Goal: Information Seeking & Learning: Learn about a topic

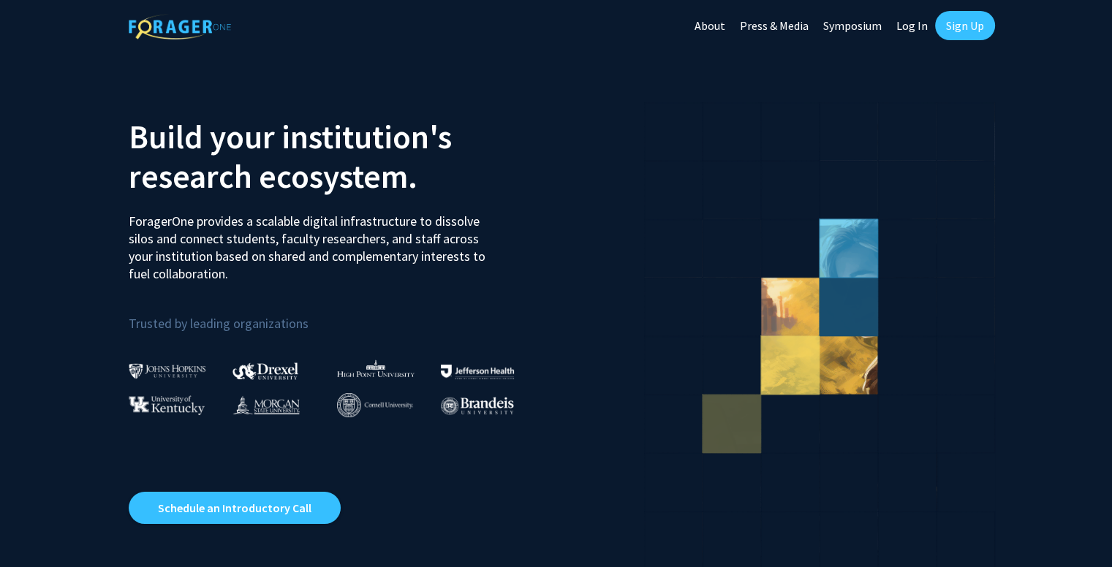
click at [925, 25] on link "Log In" at bounding box center [912, 25] width 46 height 51
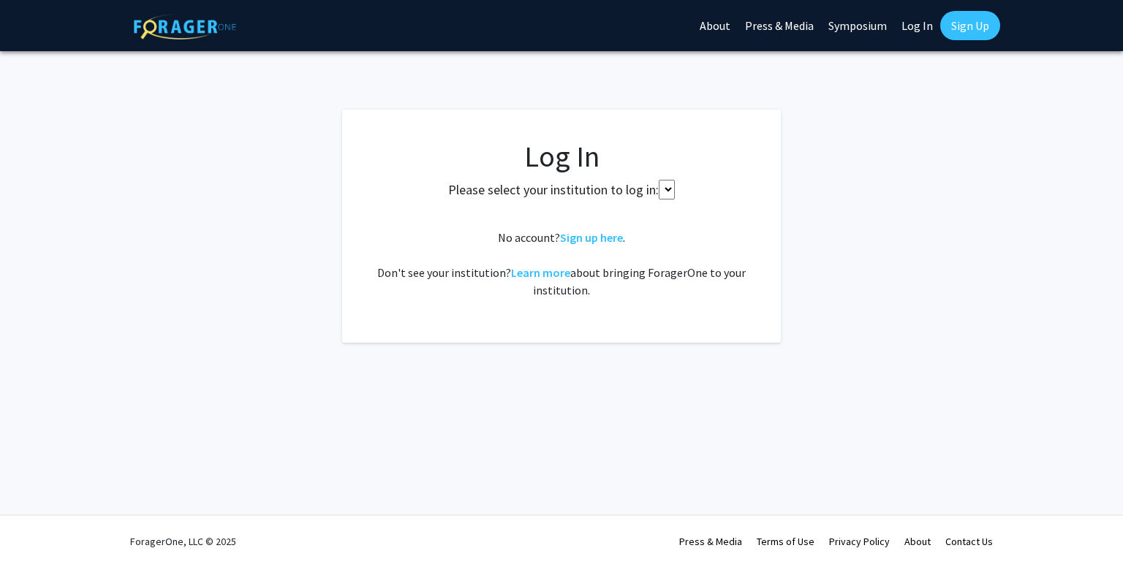
select select
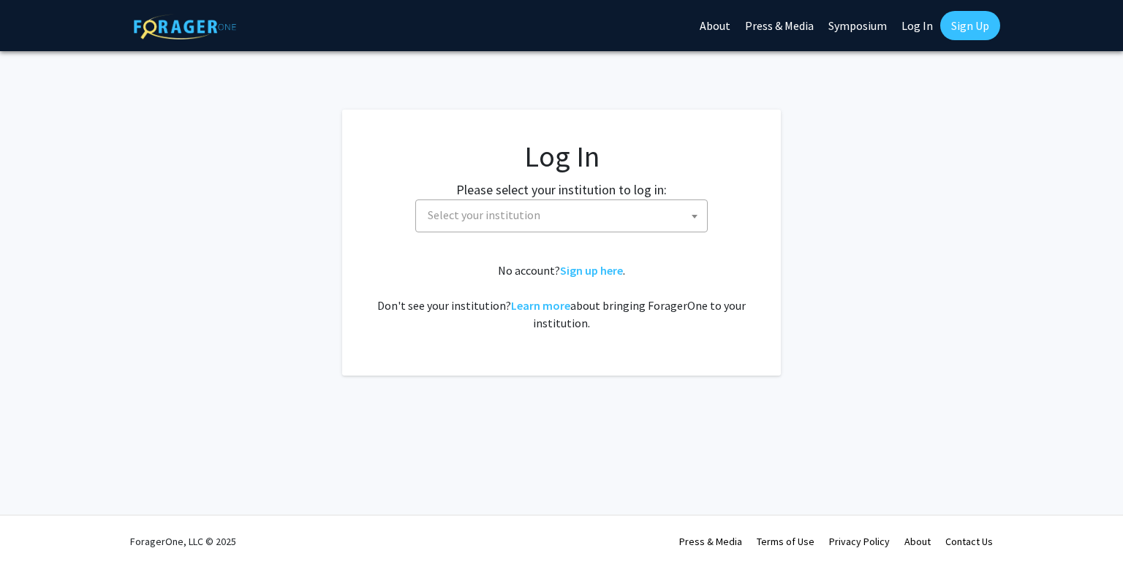
click at [642, 202] on span "Select your institution" at bounding box center [564, 215] width 285 height 30
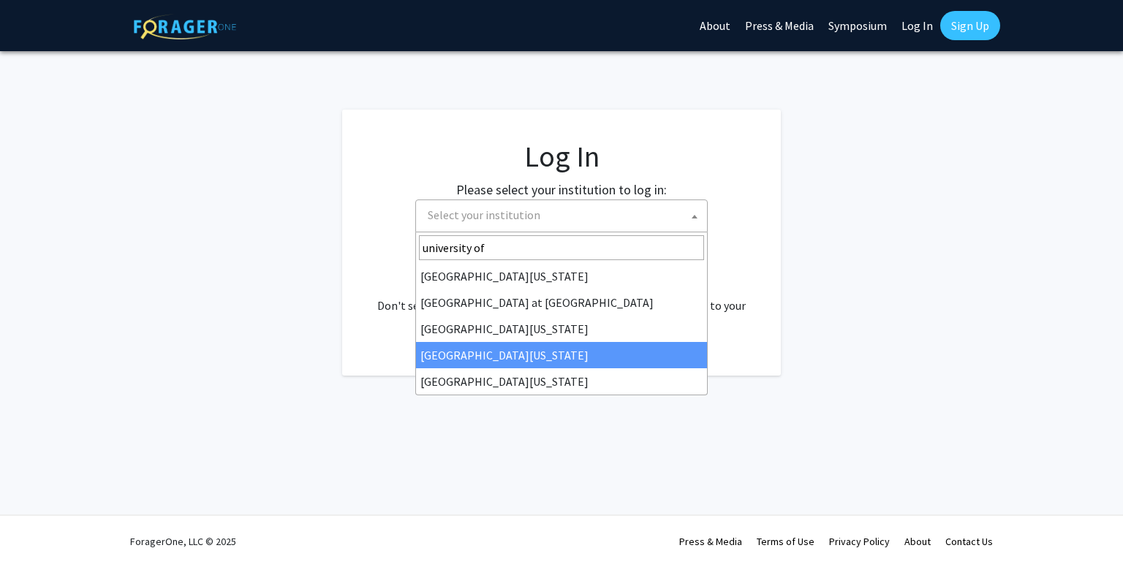
type input "university of"
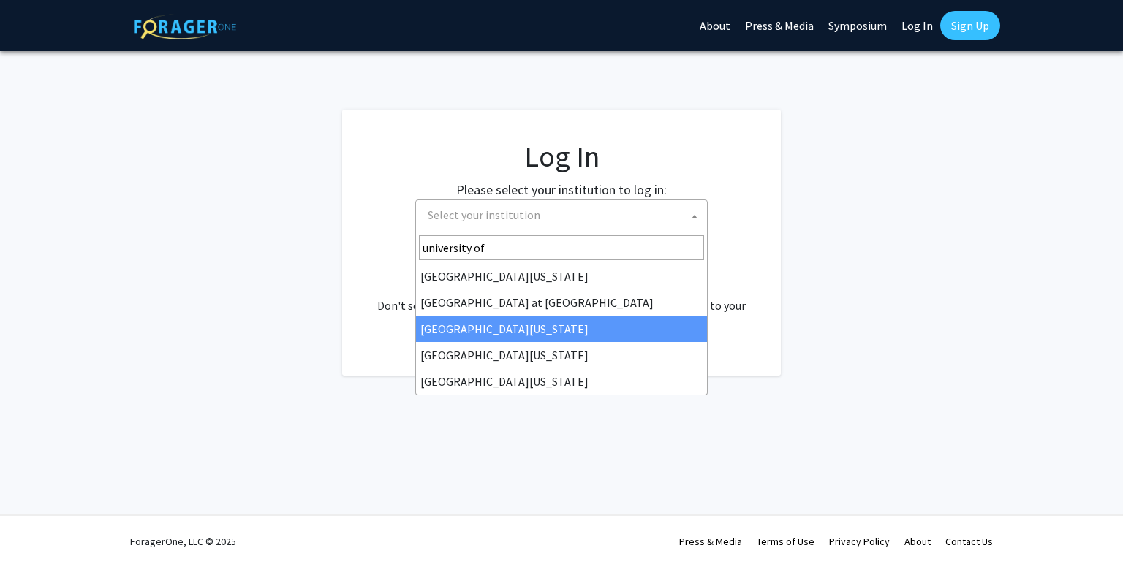
select select "13"
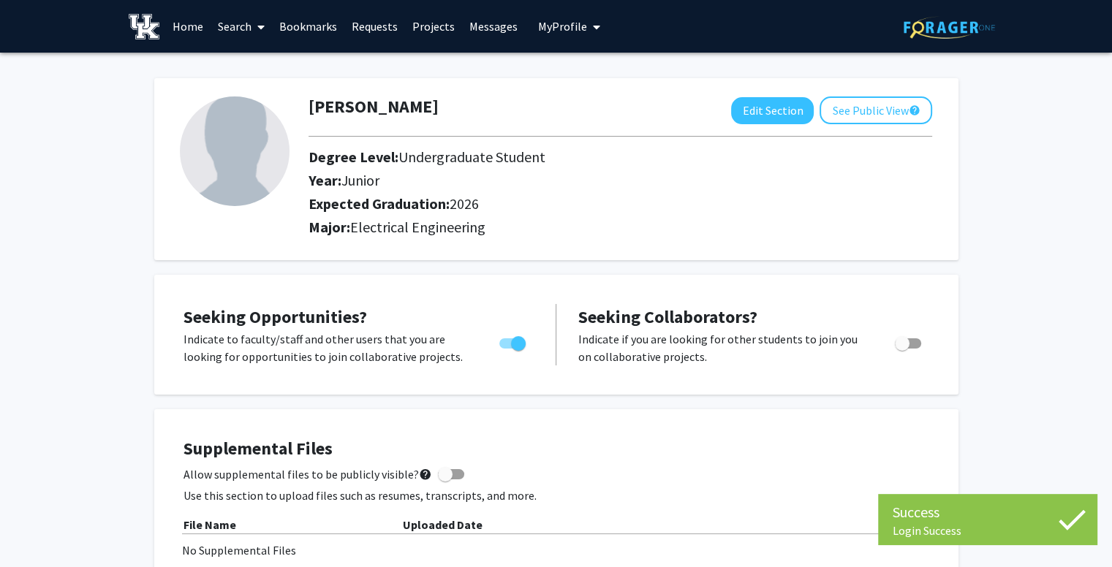
click at [224, 20] on link "Search" at bounding box center [241, 26] width 61 height 51
click at [283, 96] on span "Students" at bounding box center [255, 96] width 89 height 29
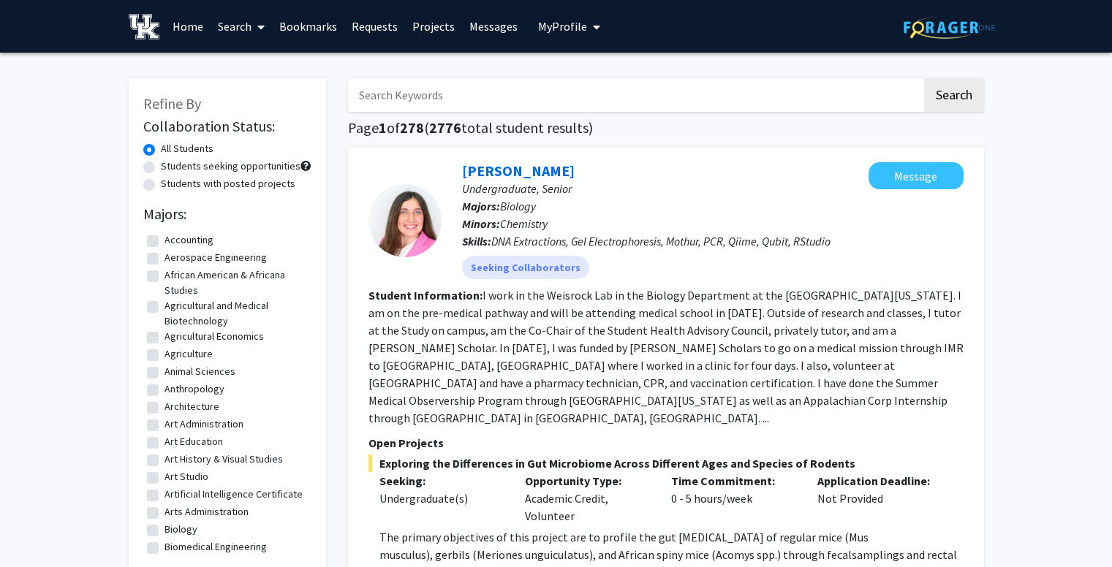
click at [246, 26] on link "Search" at bounding box center [241, 26] width 61 height 51
click at [236, 38] on link "Search" at bounding box center [241, 26] width 61 height 51
click at [249, 18] on link "Search" at bounding box center [241, 26] width 61 height 51
click at [266, 61] on span "Faculty/Staff" at bounding box center [264, 67] width 107 height 29
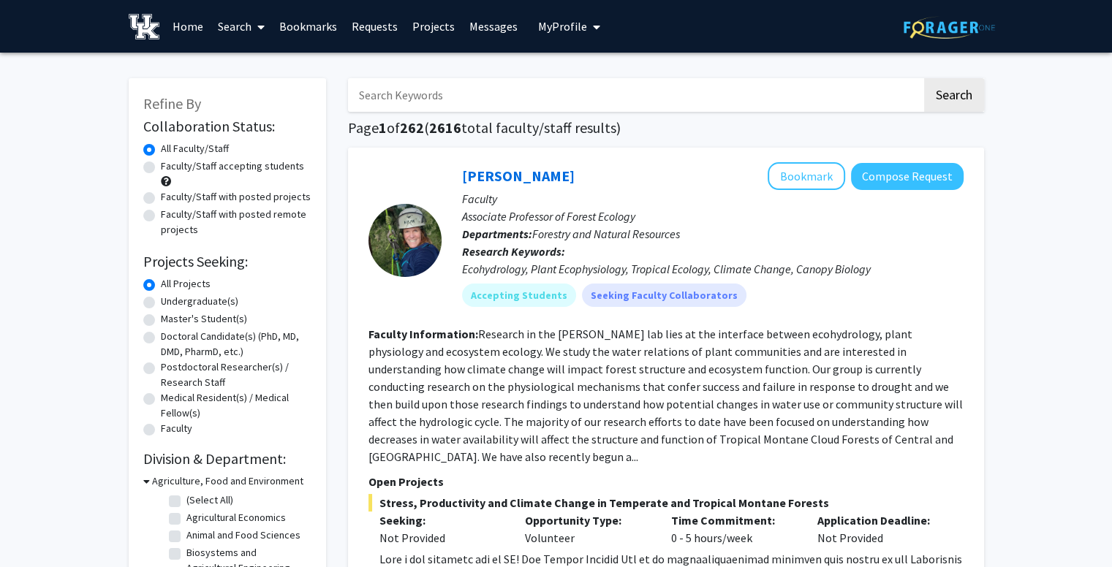
click at [224, 170] on label "Faculty/Staff accepting students" at bounding box center [232, 166] width 143 height 15
click at [170, 168] on input "Faculty/Staff accepting students" at bounding box center [166, 164] width 10 height 10
radio input "true"
click at [187, 308] on label "Undergraduate(s)" at bounding box center [199, 301] width 77 height 15
click at [170, 303] on input "Undergraduate(s)" at bounding box center [166, 299] width 10 height 10
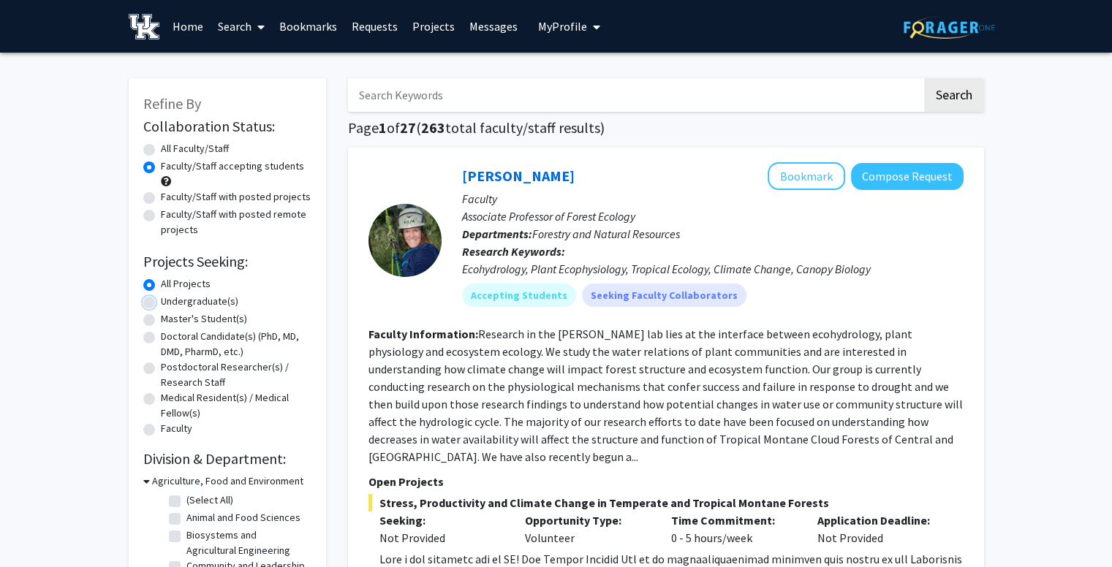
radio input "true"
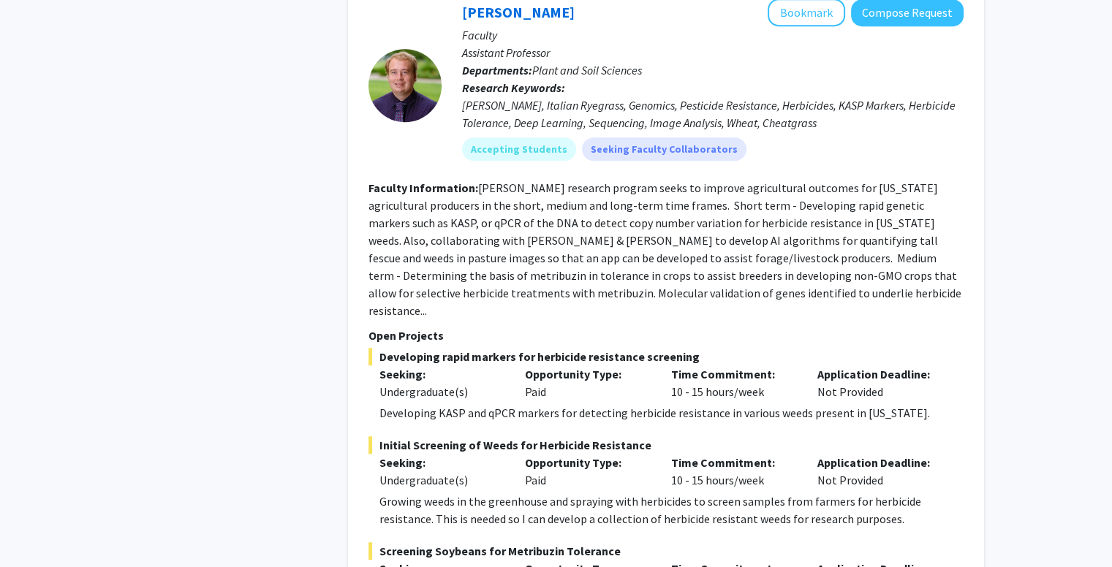
scroll to position [895, 0]
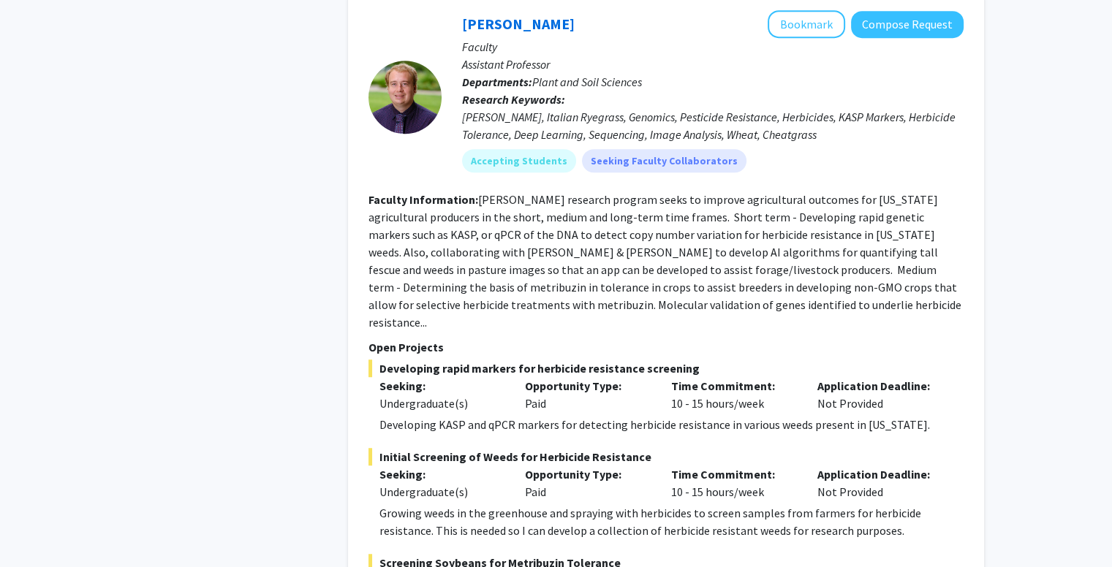
click at [562, 281] on fg-read-more "[PERSON_NAME] research program seeks to improve agricultural outcomes for [US_S…" at bounding box center [664, 260] width 593 height 137
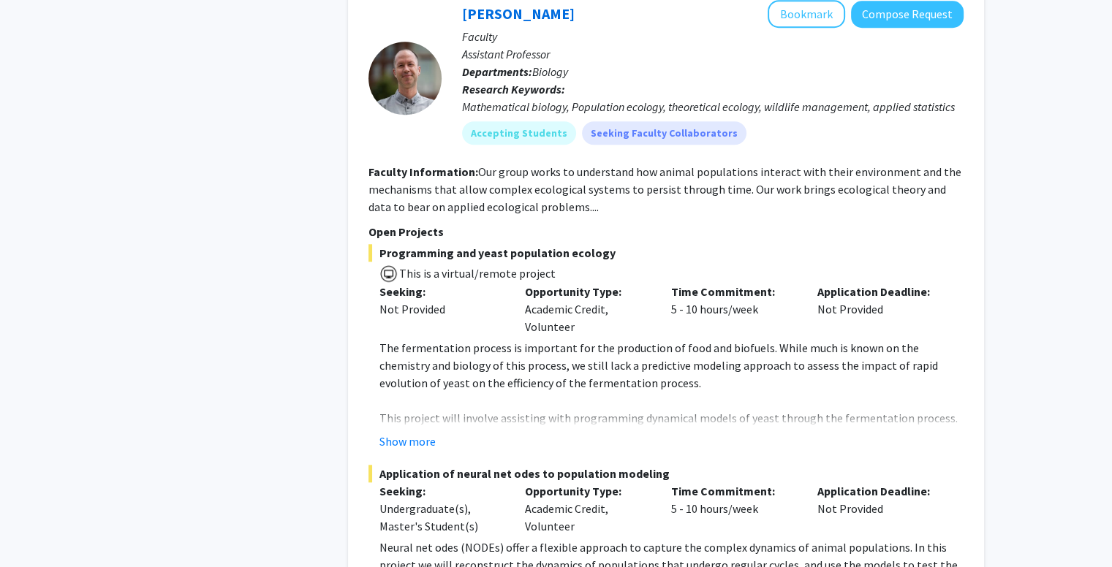
scroll to position [7024, 0]
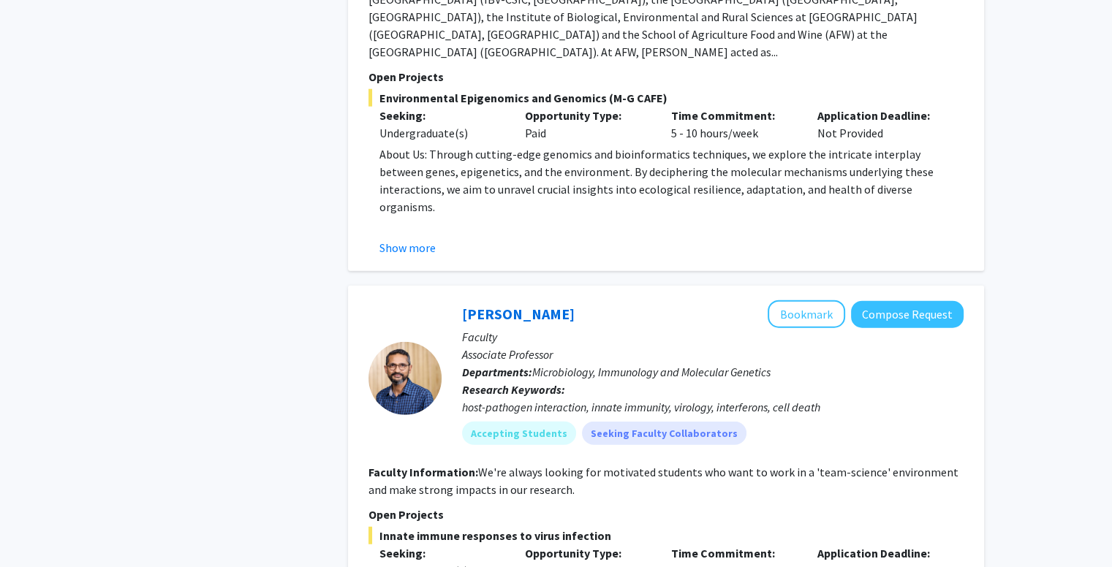
scroll to position [3862, 0]
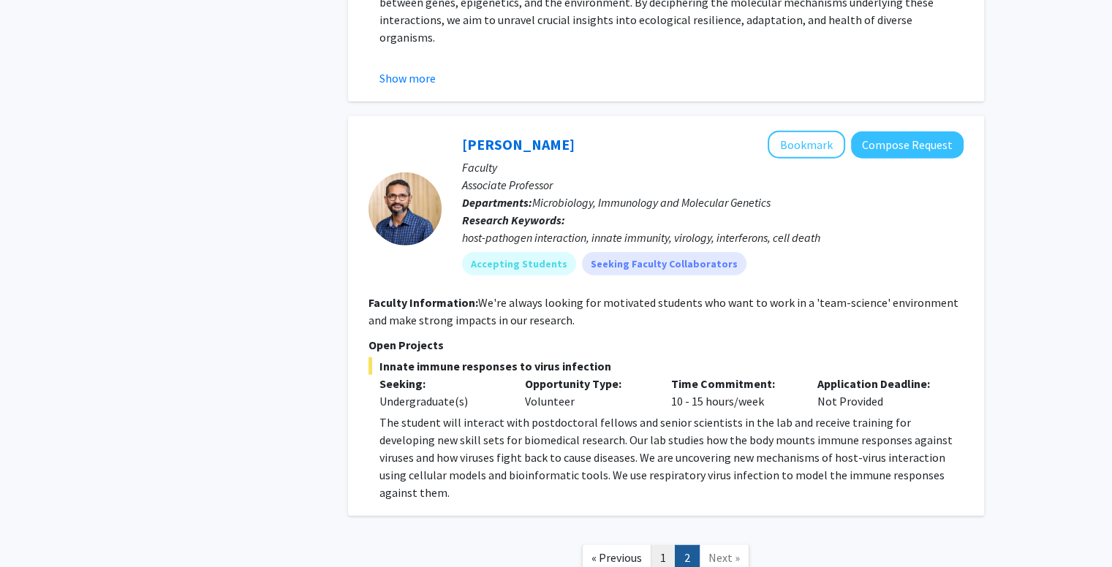
click at [673, 545] on link "1" at bounding box center [663, 558] width 25 height 26
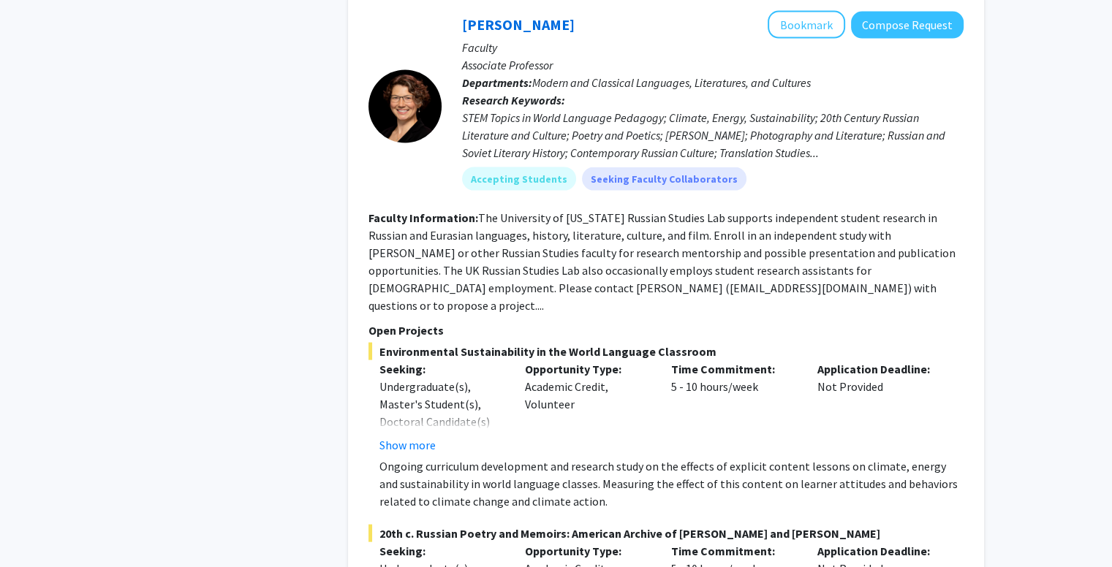
scroll to position [3017, 0]
